Goal: Task Accomplishment & Management: Manage account settings

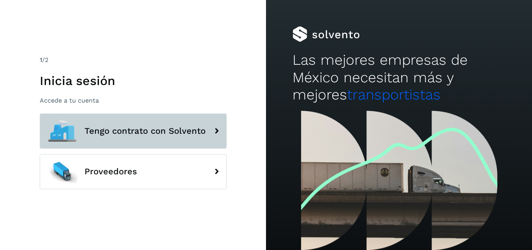
click at [148, 117] on button "Tengo contrato con Solvento" at bounding box center [133, 130] width 187 height 35
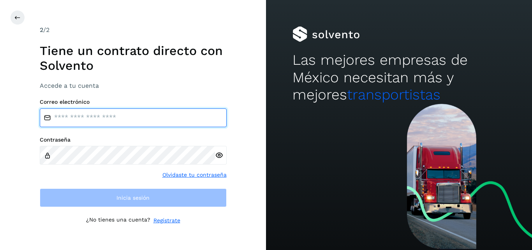
click at [148, 117] on input "email" at bounding box center [133, 117] width 187 height 19
type input "**********"
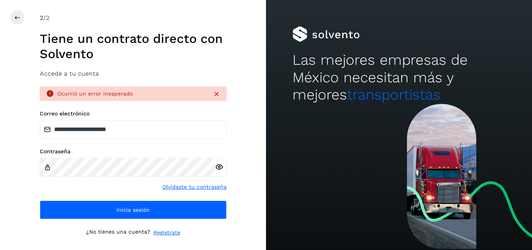
click at [220, 167] on icon at bounding box center [219, 167] width 8 height 8
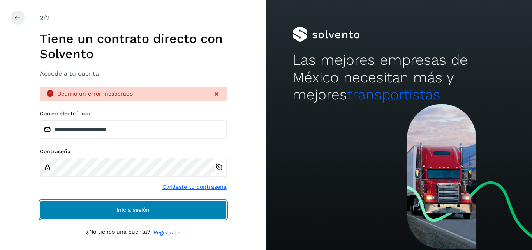
click at [159, 210] on button "Inicia sesión" at bounding box center [133, 209] width 187 height 19
click at [149, 205] on button "Inicia sesión" at bounding box center [133, 209] width 187 height 19
